Goal: Transaction & Acquisition: Book appointment/travel/reservation

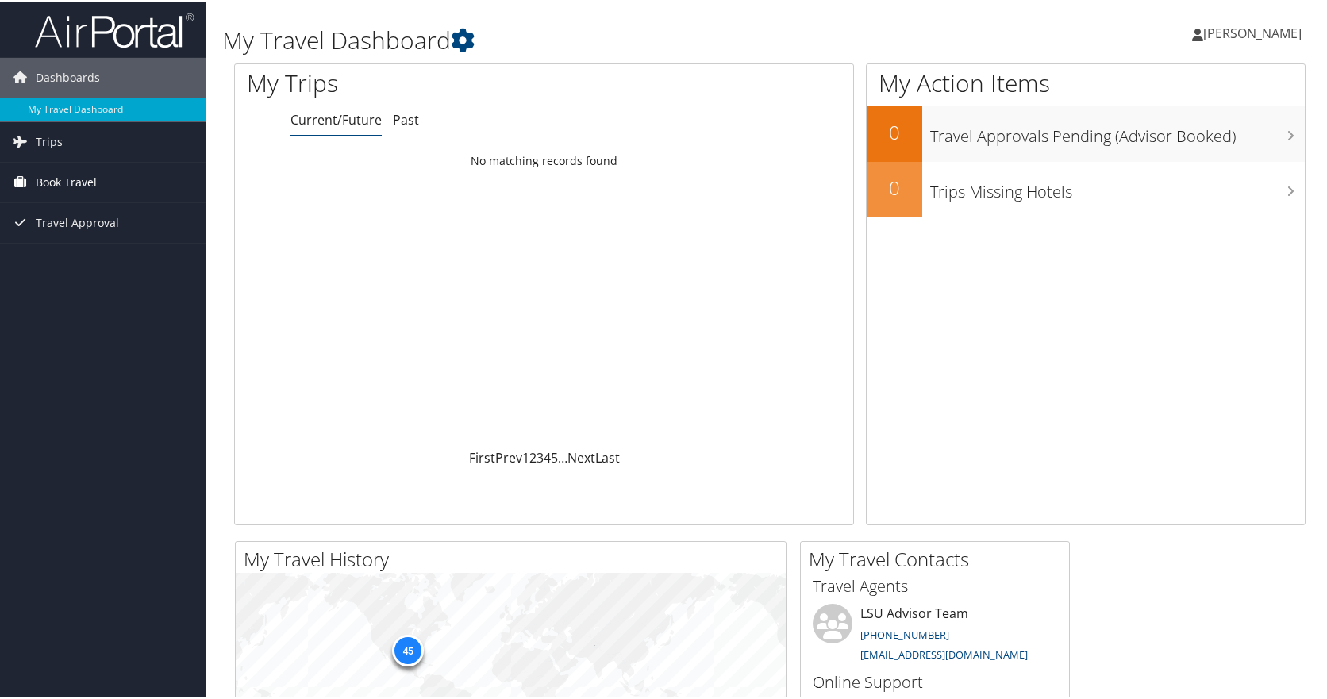
click at [74, 185] on span "Book Travel" at bounding box center [66, 181] width 61 height 40
click at [83, 234] on link "Book/Manage Online Trips" at bounding box center [103, 237] width 206 height 24
